Goal: Find specific page/section: Find specific page/section

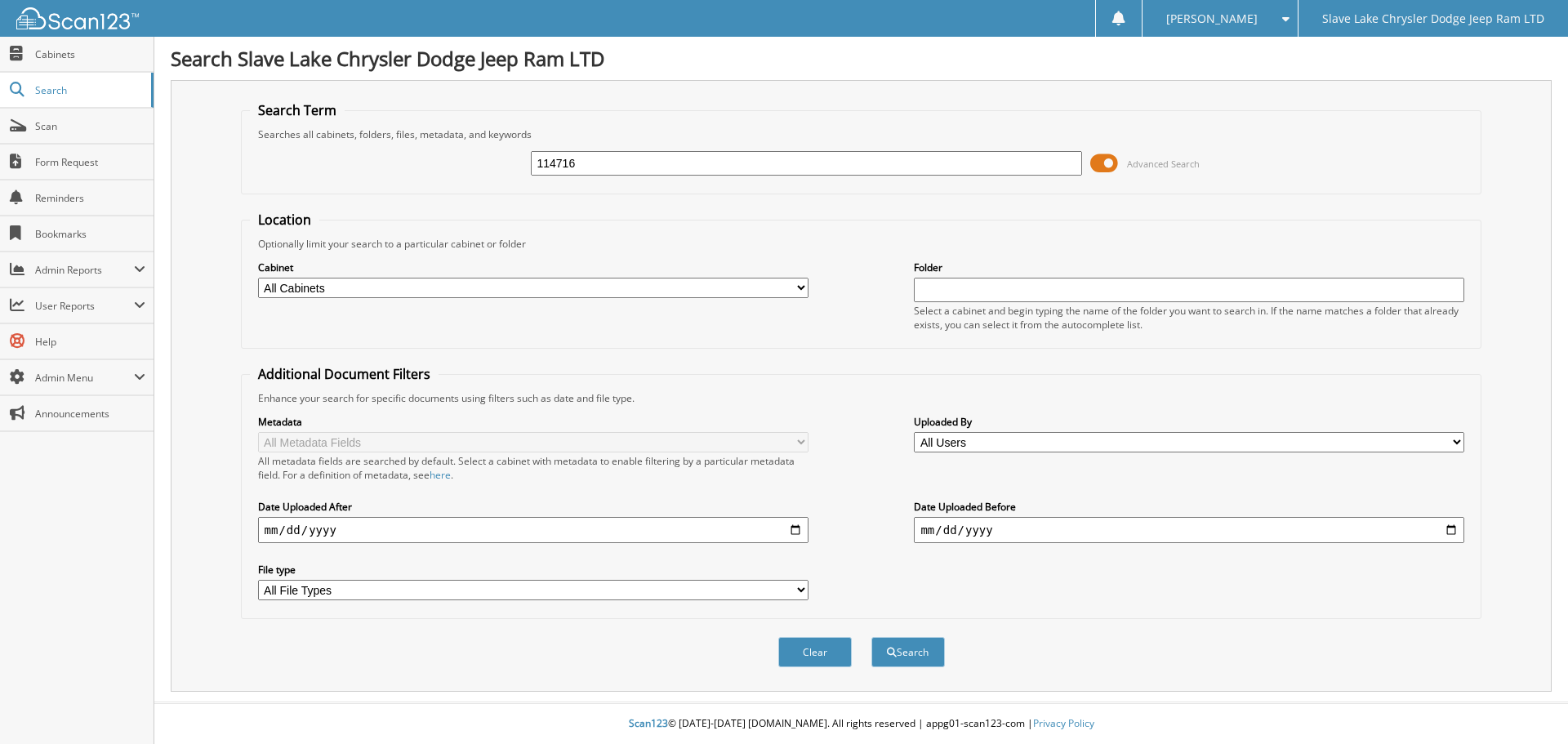
type input "114716"
click at [872, 636] on button "Search" at bounding box center [909, 651] width 73 height 31
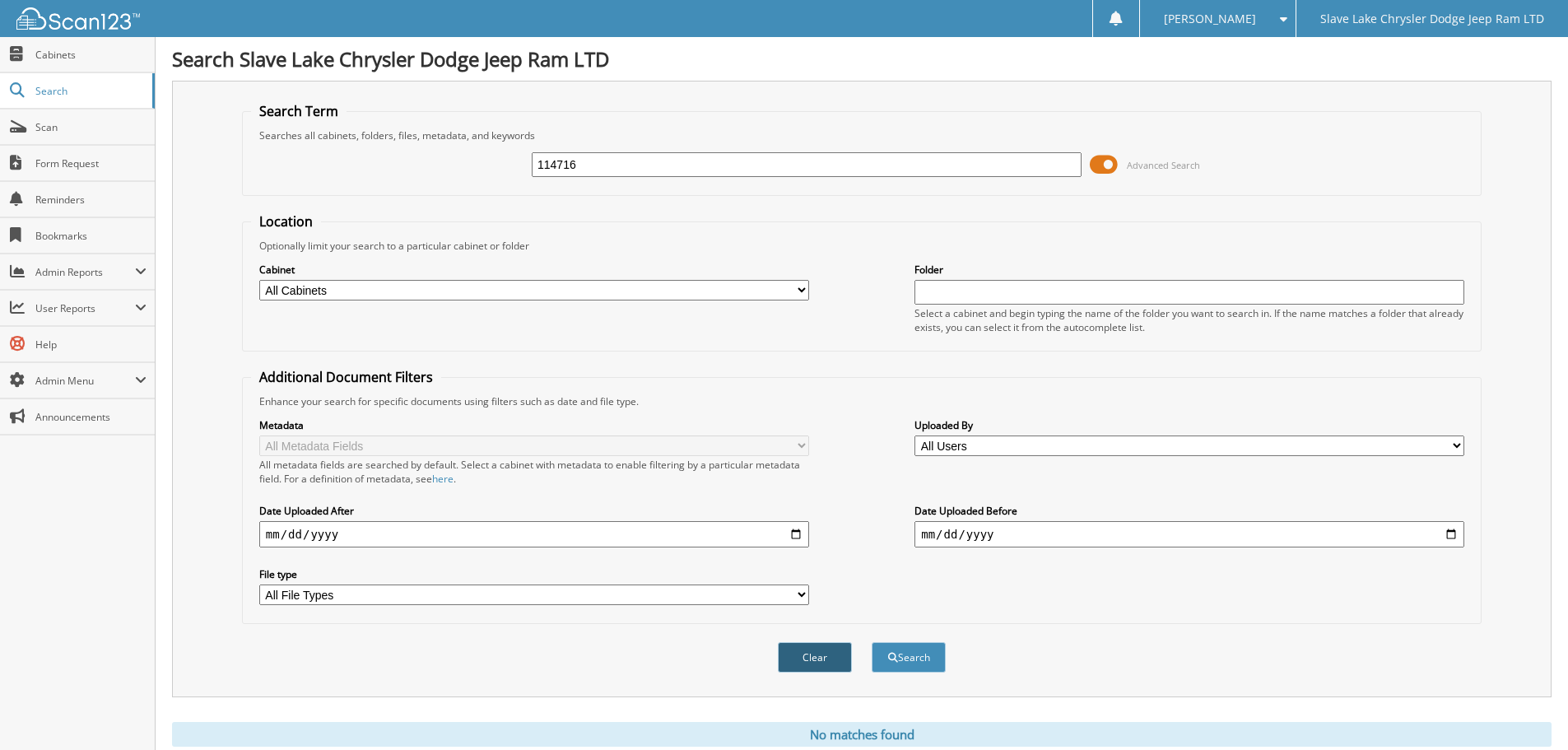
click at [817, 660] on button "Clear" at bounding box center [815, 656] width 74 height 31
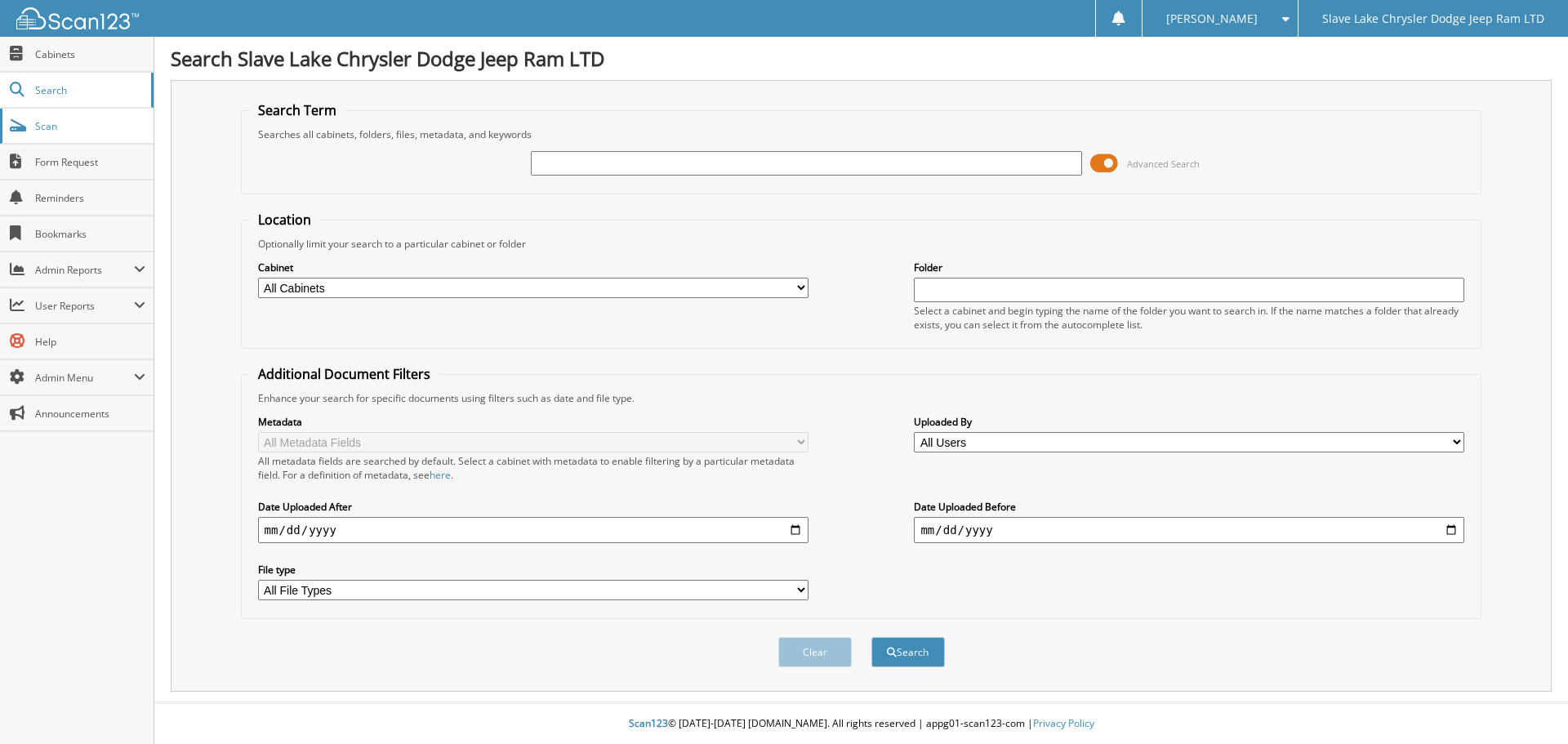
click at [50, 124] on span "Scan" at bounding box center [91, 126] width 111 height 14
